Goal: Task Accomplishment & Management: Complete application form

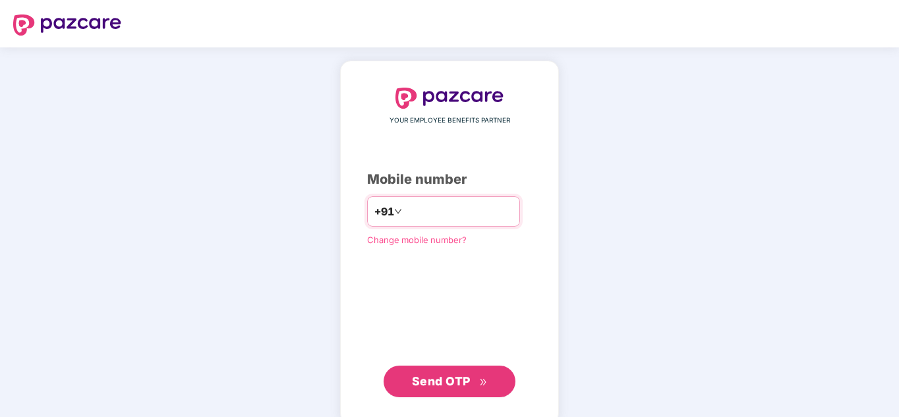
click at [405, 207] on input "number" at bounding box center [459, 211] width 108 height 21
type input "**********"
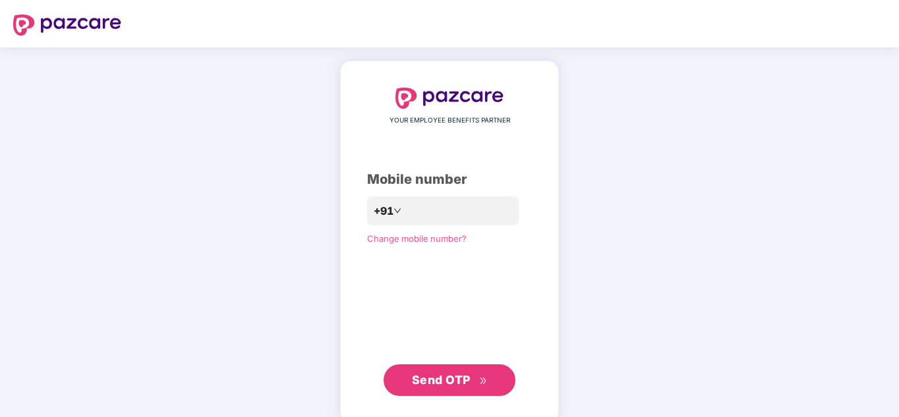
click at [448, 375] on span "Send OTP" at bounding box center [441, 380] width 59 height 14
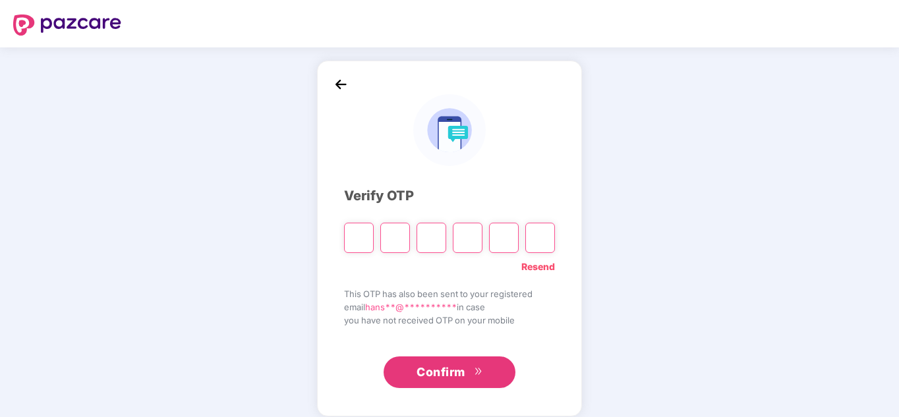
type input "*"
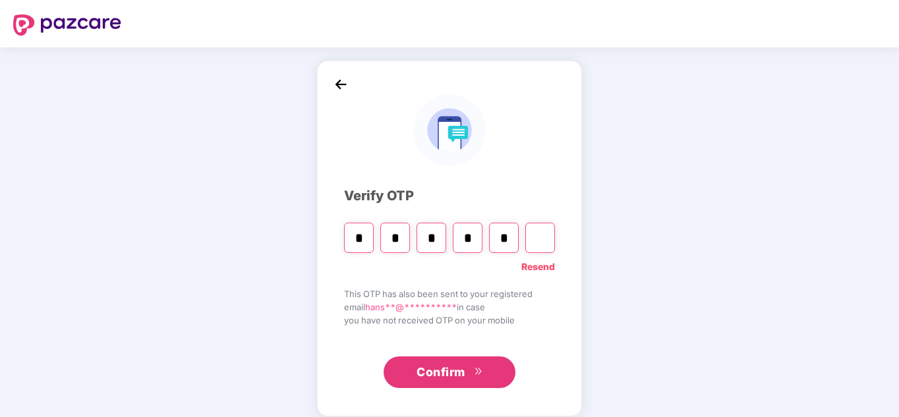
type input "*"
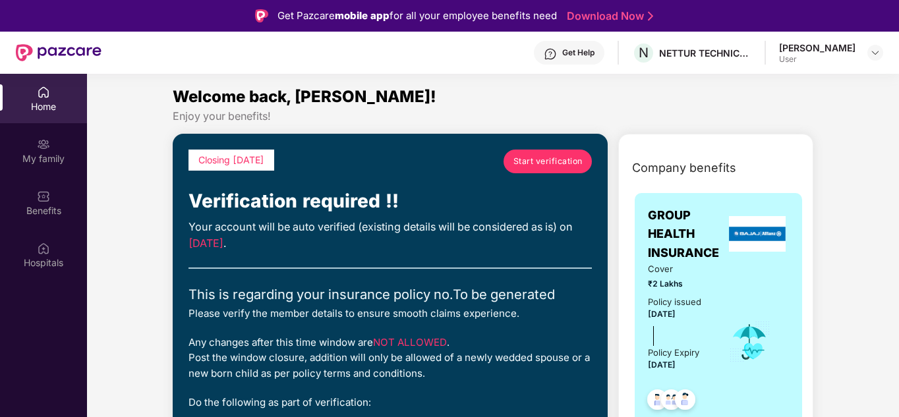
click at [560, 160] on span "Start verification" at bounding box center [548, 161] width 69 height 13
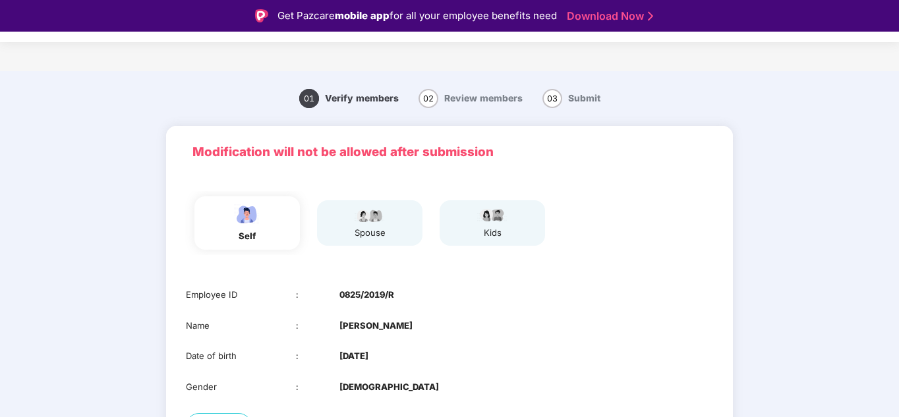
scroll to position [104, 0]
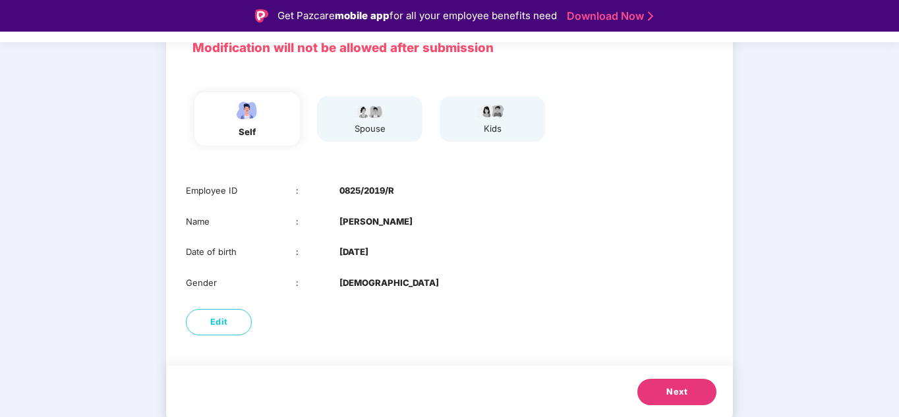
click at [674, 388] on span "Next" at bounding box center [676, 392] width 21 height 13
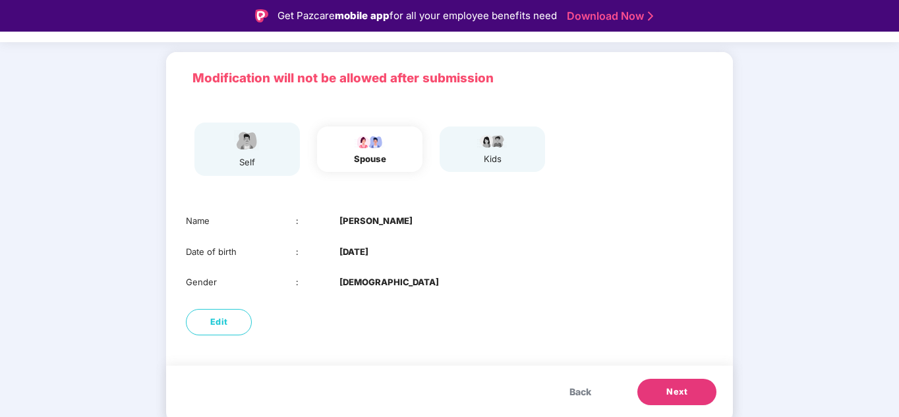
scroll to position [74, 0]
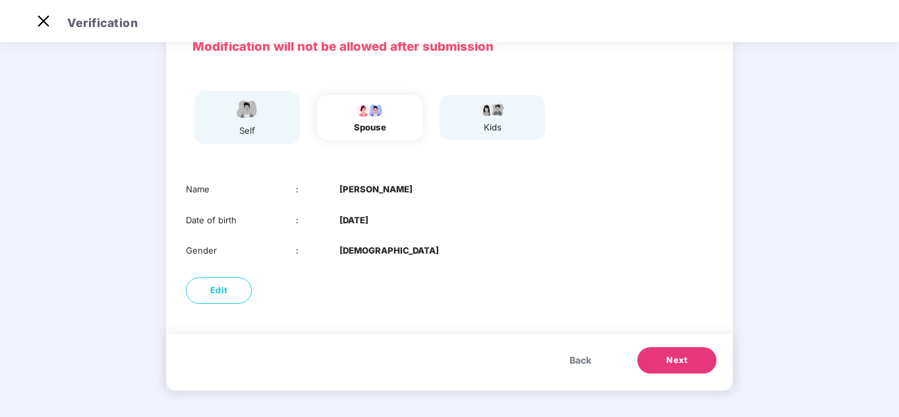
click at [682, 359] on span "Next" at bounding box center [676, 360] width 21 height 13
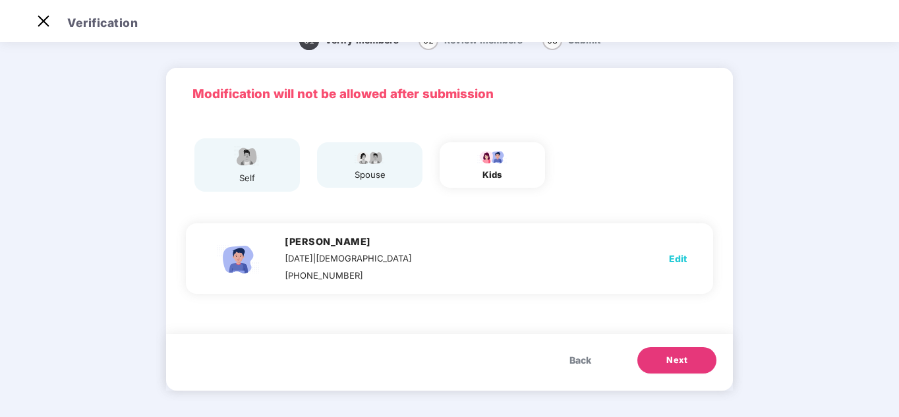
scroll to position [26, 0]
click at [675, 360] on span "Next" at bounding box center [676, 360] width 21 height 13
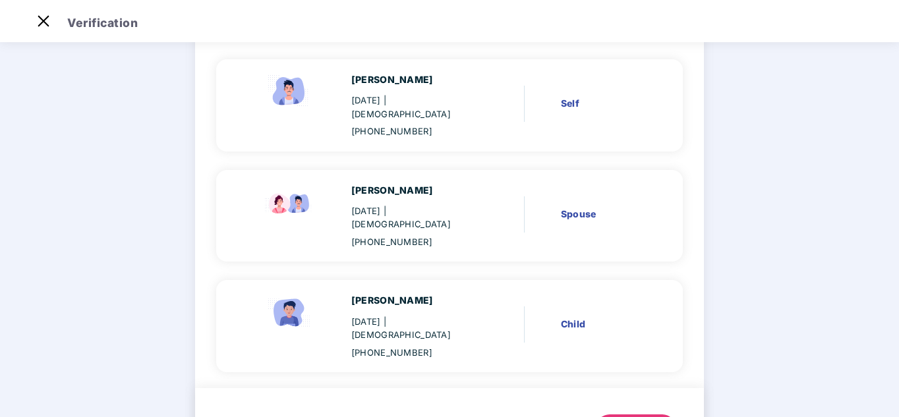
scroll to position [141, 0]
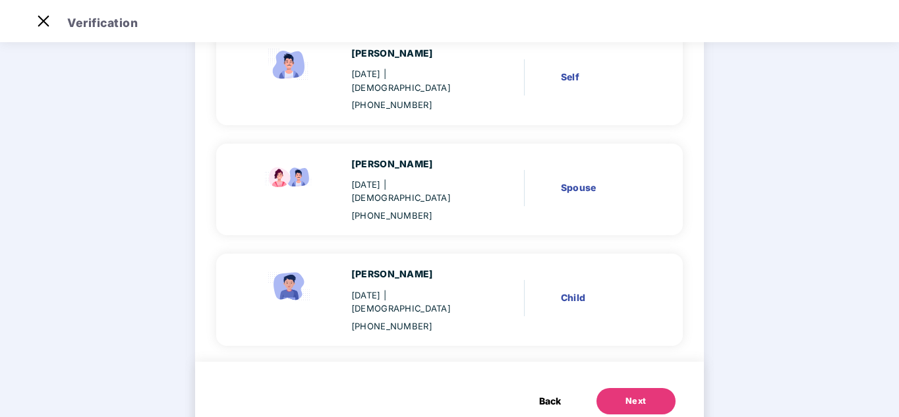
click at [634, 395] on div "Next" at bounding box center [636, 401] width 21 height 13
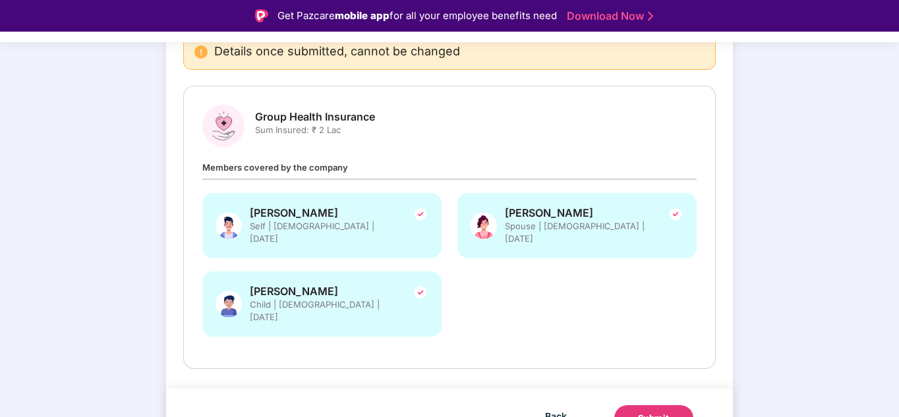
scroll to position [144, 0]
click at [665, 411] on div "Submit" at bounding box center [654, 417] width 32 height 13
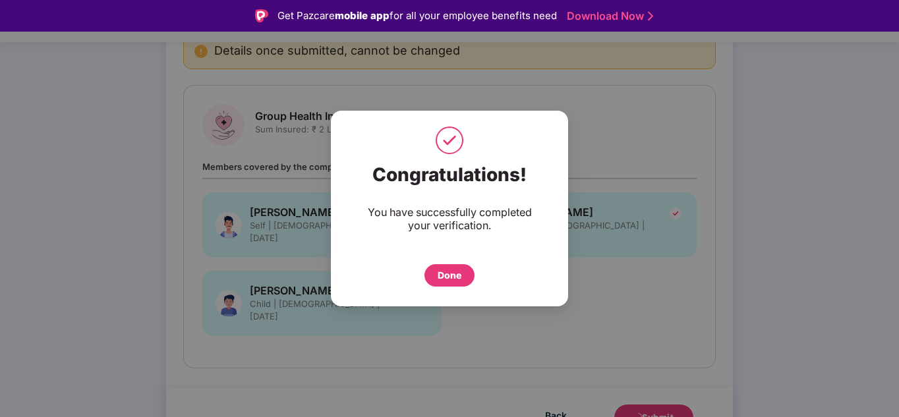
click at [454, 280] on div "Done" at bounding box center [450, 275] width 24 height 15
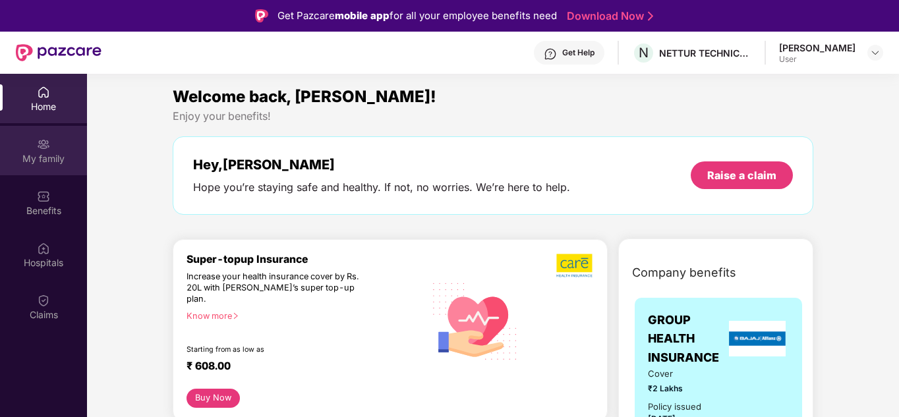
click at [55, 146] on div "My family" at bounding box center [43, 150] width 87 height 49
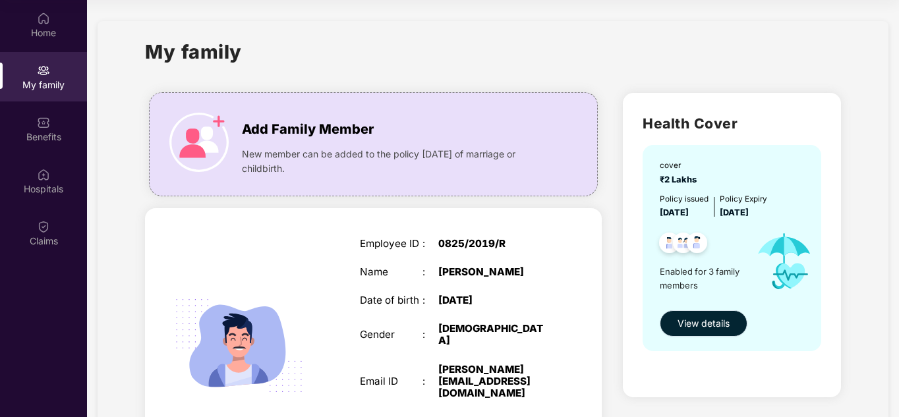
click at [690, 328] on span "View details" at bounding box center [704, 323] width 52 height 15
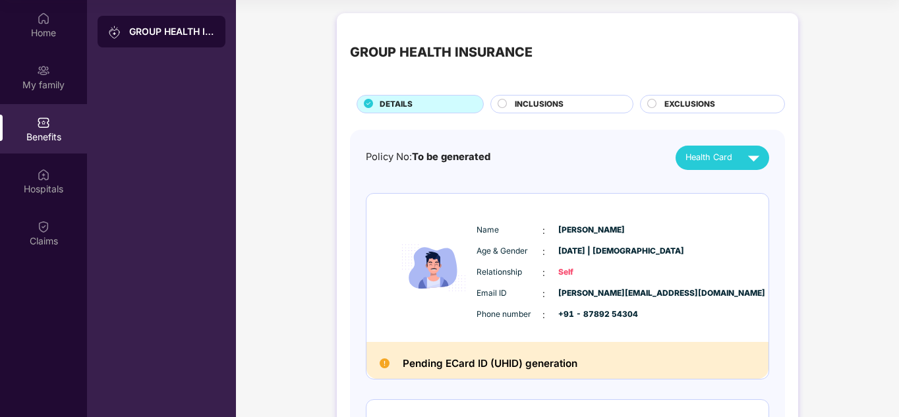
click at [727, 159] on span "Health Card" at bounding box center [709, 157] width 47 height 13
click at [742, 164] on img at bounding box center [753, 157] width 23 height 23
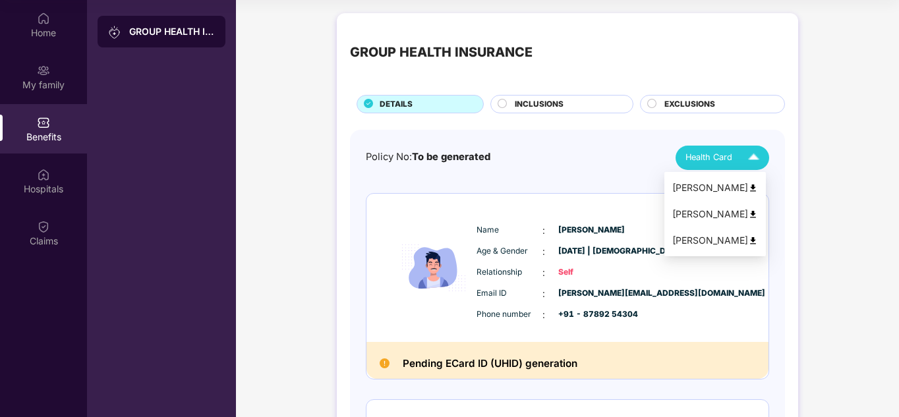
click at [758, 189] on img at bounding box center [753, 188] width 10 height 10
click at [758, 215] on img at bounding box center [753, 215] width 10 height 10
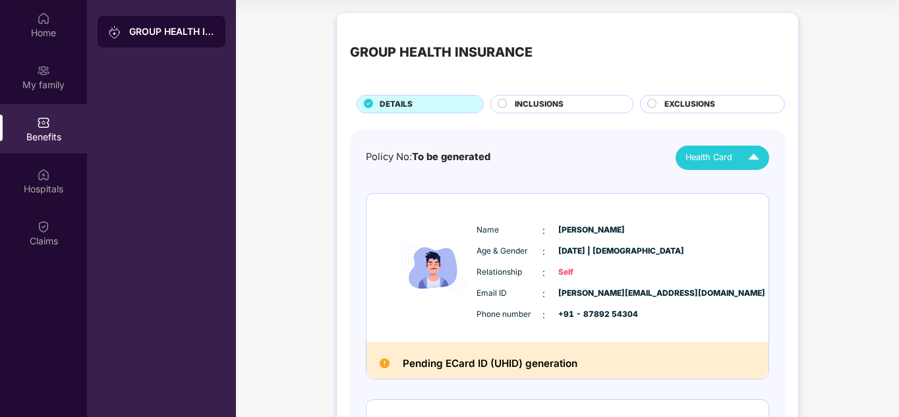
click at [744, 158] on img at bounding box center [753, 157] width 23 height 23
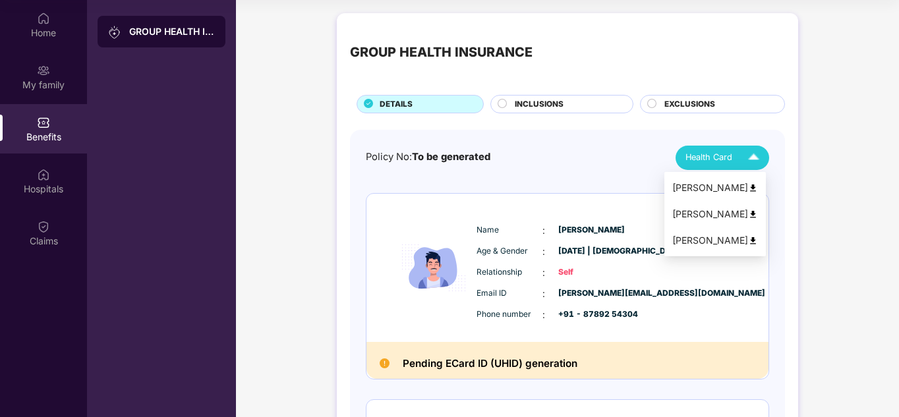
click at [758, 240] on img at bounding box center [753, 241] width 10 height 10
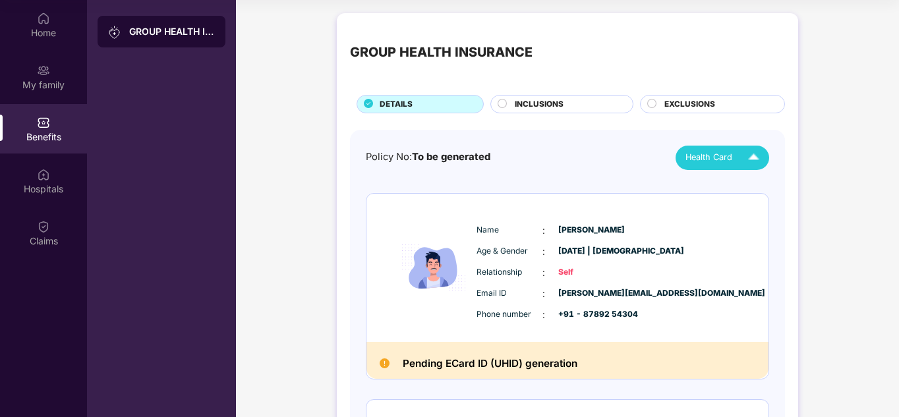
drag, startPoint x: 258, startPoint y: 74, endPoint x: 478, endPoint y: 13, distance: 228.6
